Goal: Check status

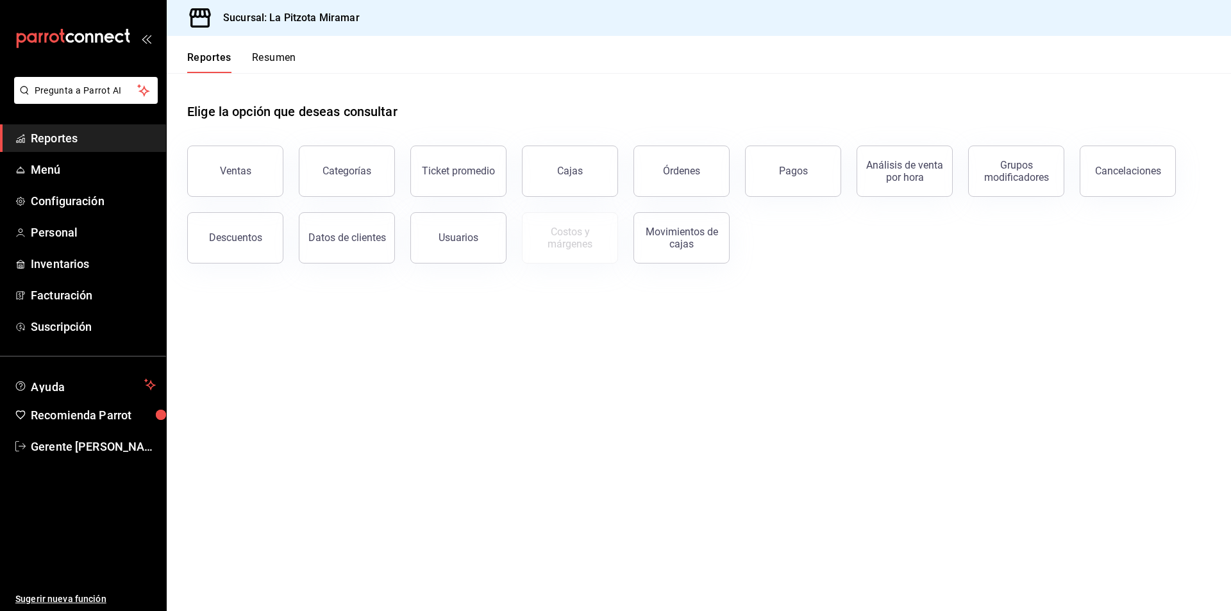
click at [254, 65] on button "Resumen" at bounding box center [274, 62] width 44 height 22
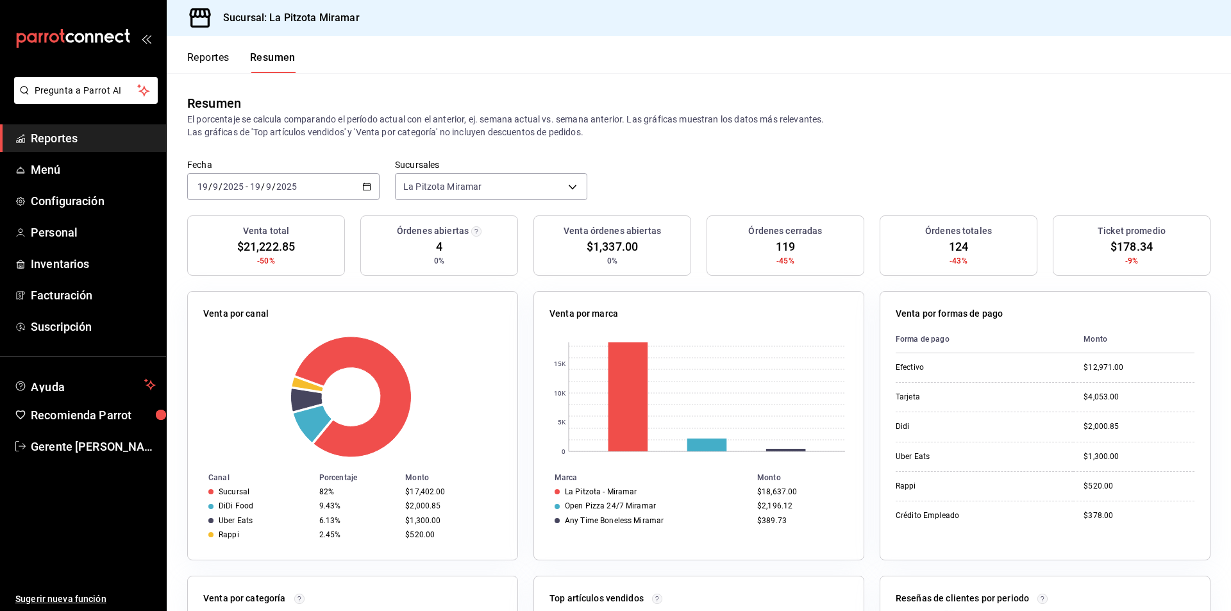
click at [363, 188] on \(Stroke\) "button" at bounding box center [367, 186] width 8 height 7
click at [285, 364] on span "Rango de fechas" at bounding box center [247, 369] width 99 height 13
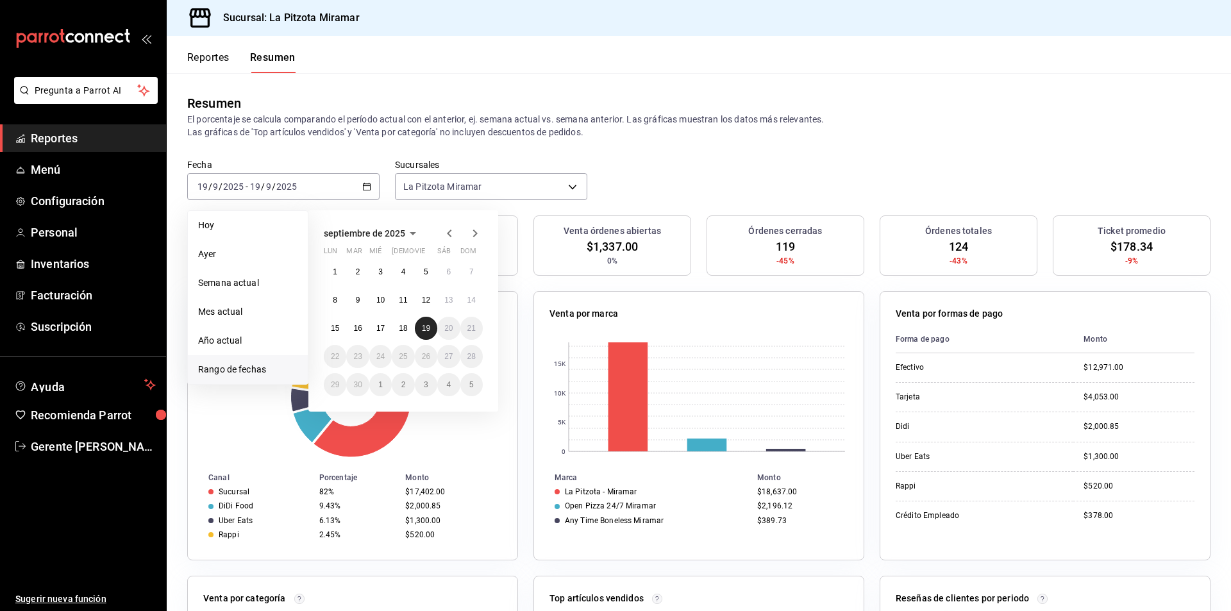
click at [427, 328] on abbr "19" at bounding box center [426, 328] width 8 height 9
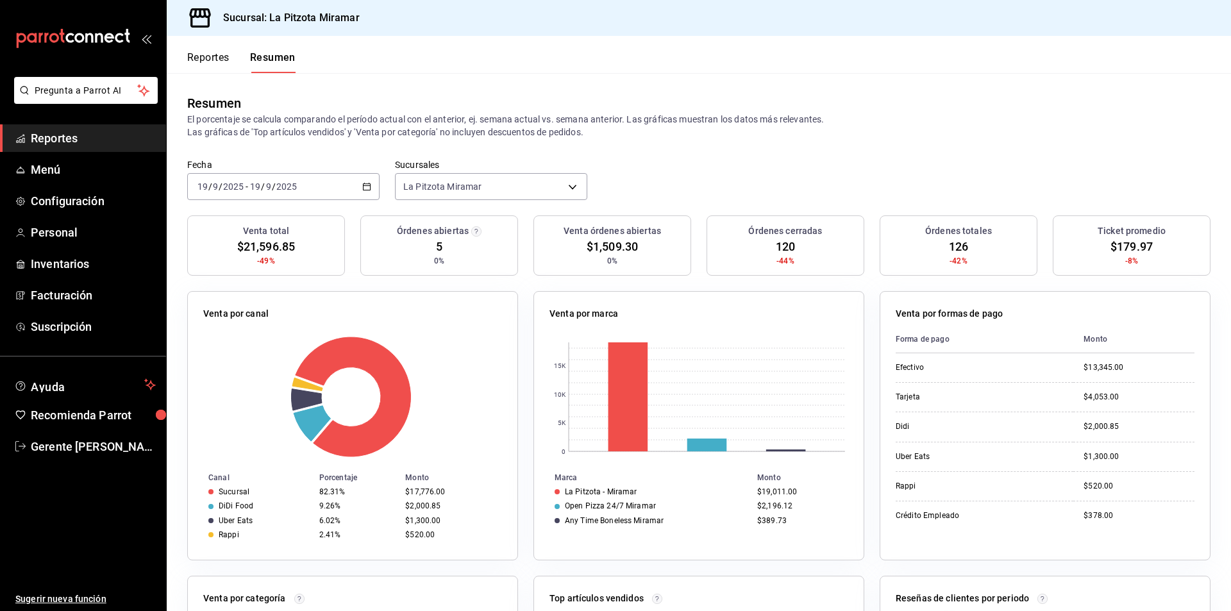
drag, startPoint x: 370, startPoint y: 180, endPoint x: 369, endPoint y: 159, distance: 21.2
click at [370, 179] on div "[DATE] [DATE] - [DATE] [DATE]" at bounding box center [283, 186] width 192 height 27
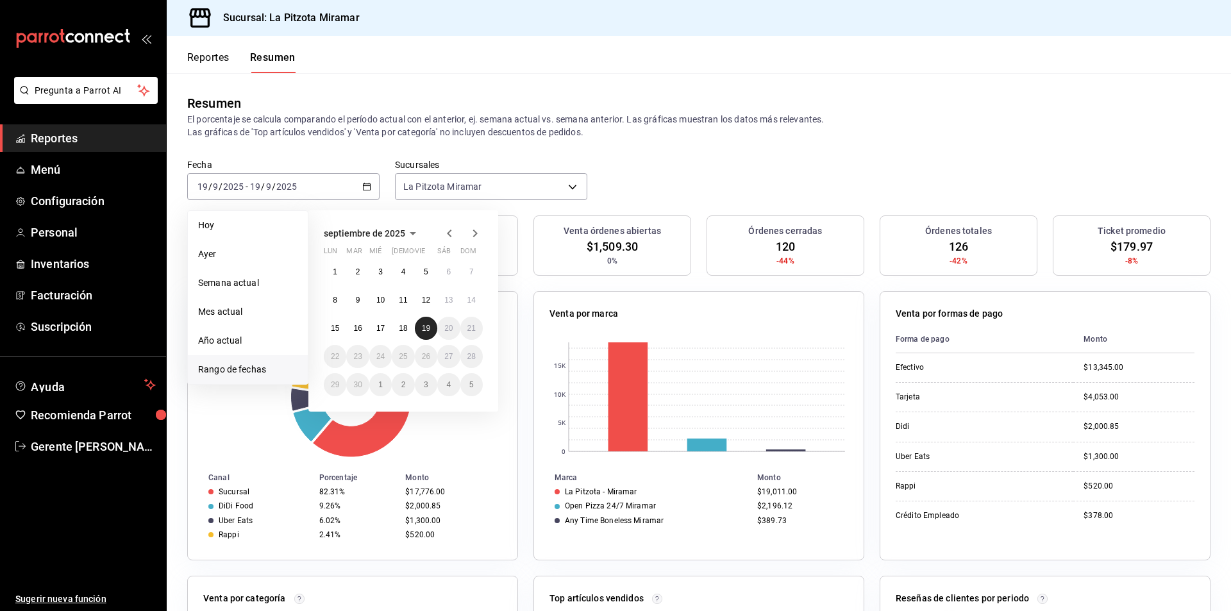
click at [427, 327] on abbr "19" at bounding box center [426, 328] width 8 height 9
click at [428, 327] on abbr "19" at bounding box center [426, 328] width 8 height 9
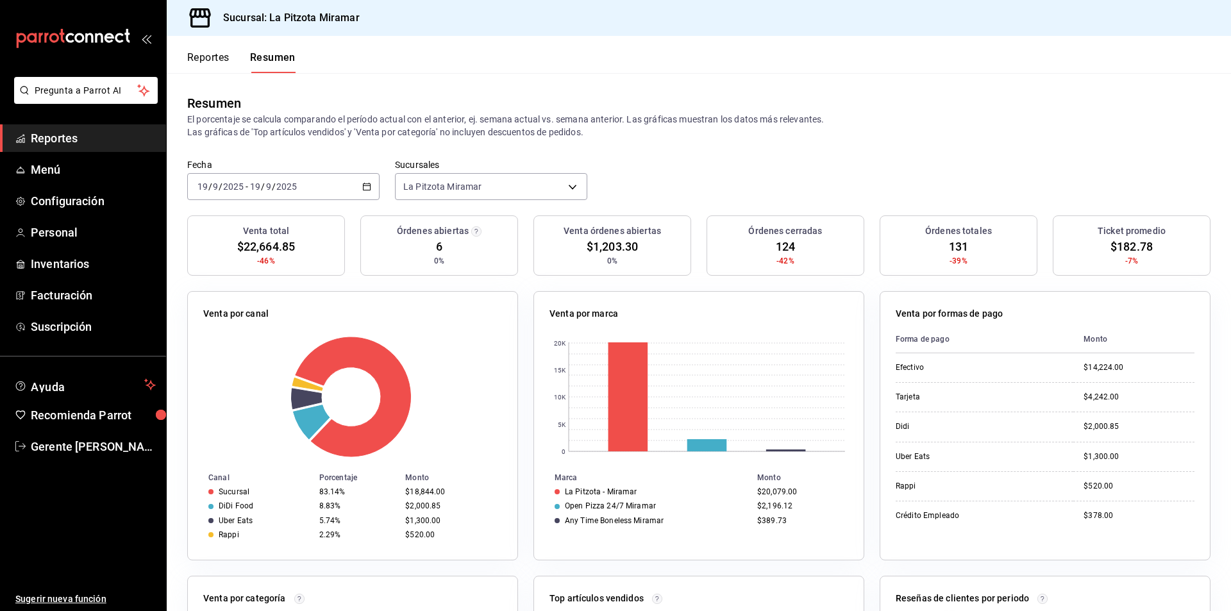
click at [364, 184] on \(Stroke\) "button" at bounding box center [367, 186] width 8 height 7
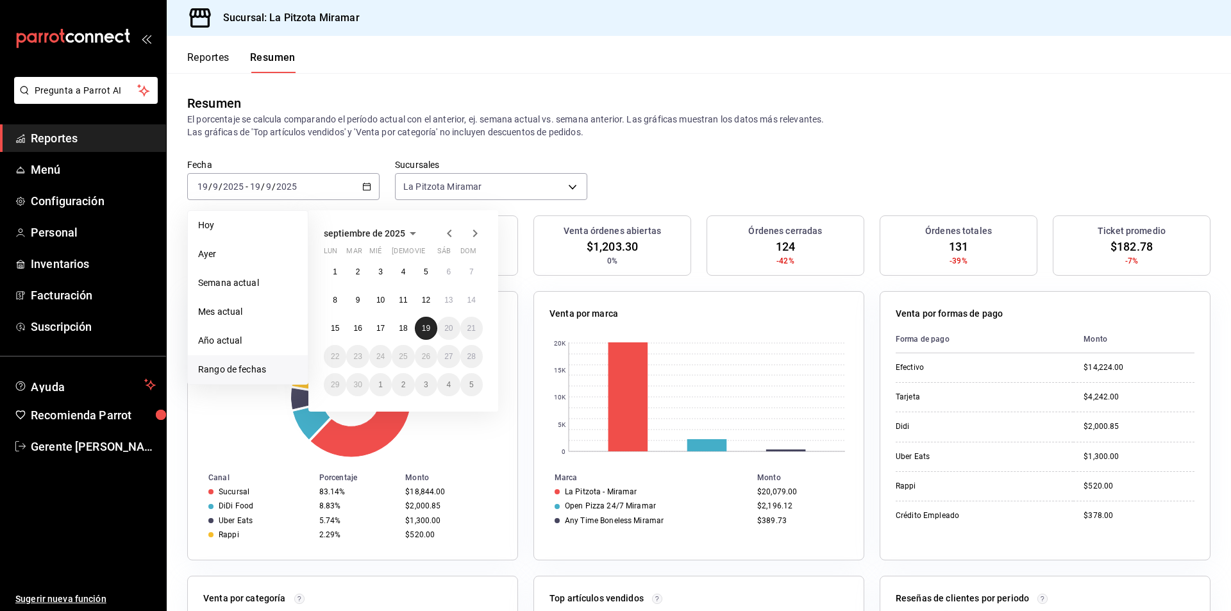
click at [432, 333] on button "19" at bounding box center [426, 328] width 22 height 23
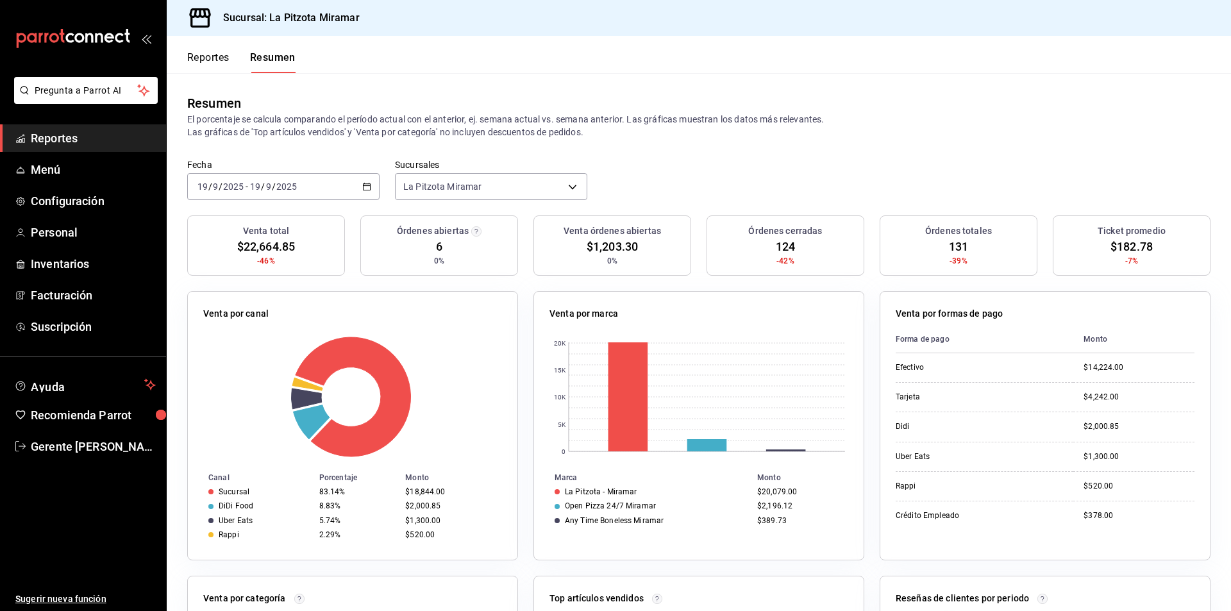
click at [362, 184] on icon "button" at bounding box center [366, 186] width 9 height 9
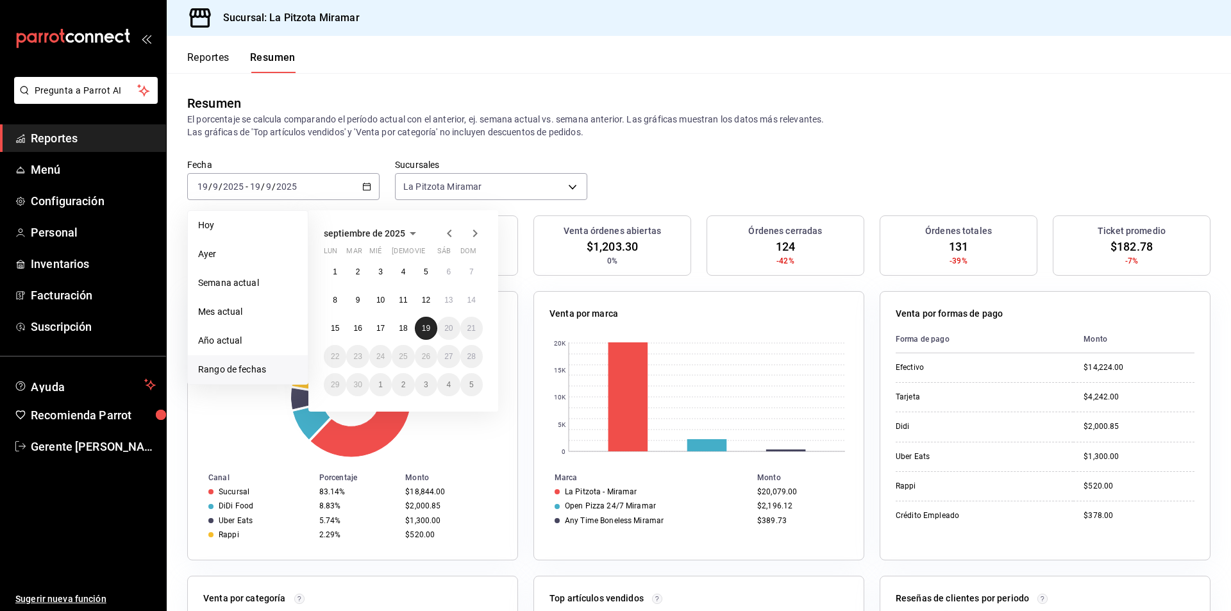
click at [430, 329] on abbr "19" at bounding box center [426, 328] width 8 height 9
